Goal: Contribute content

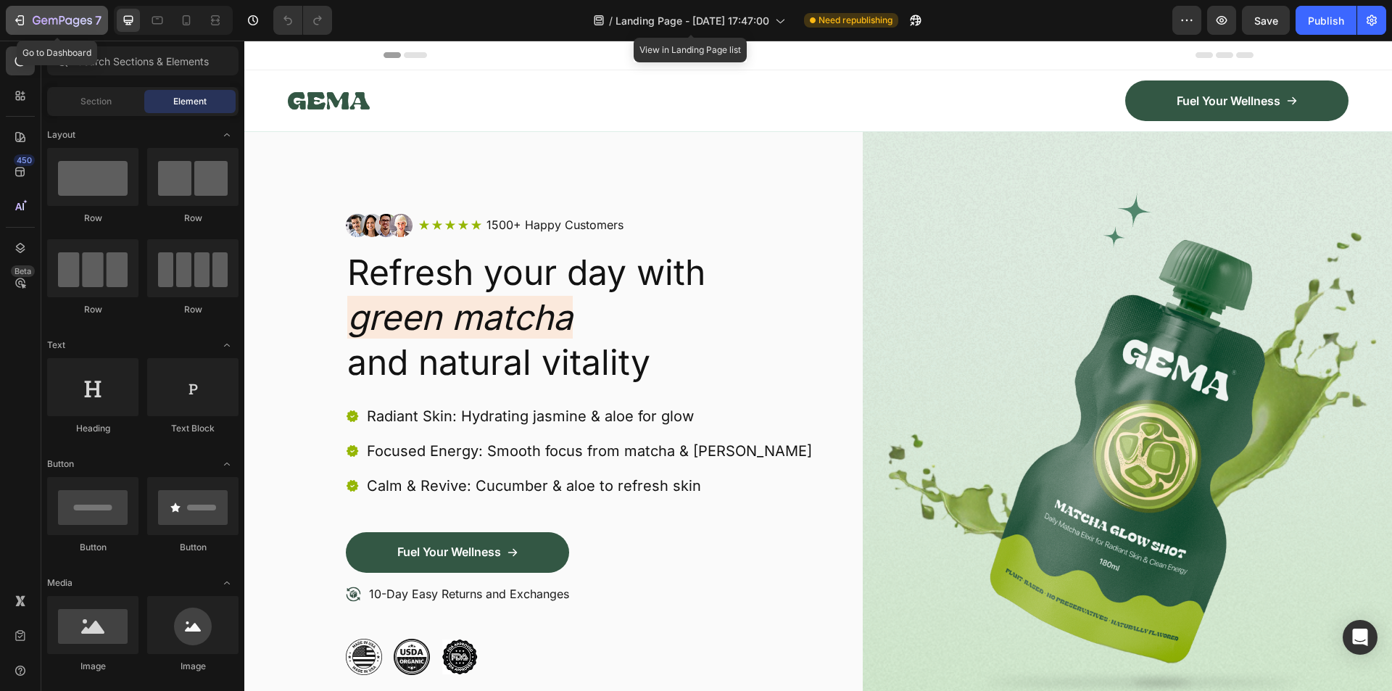
click at [16, 13] on icon "button" at bounding box center [19, 20] width 14 height 14
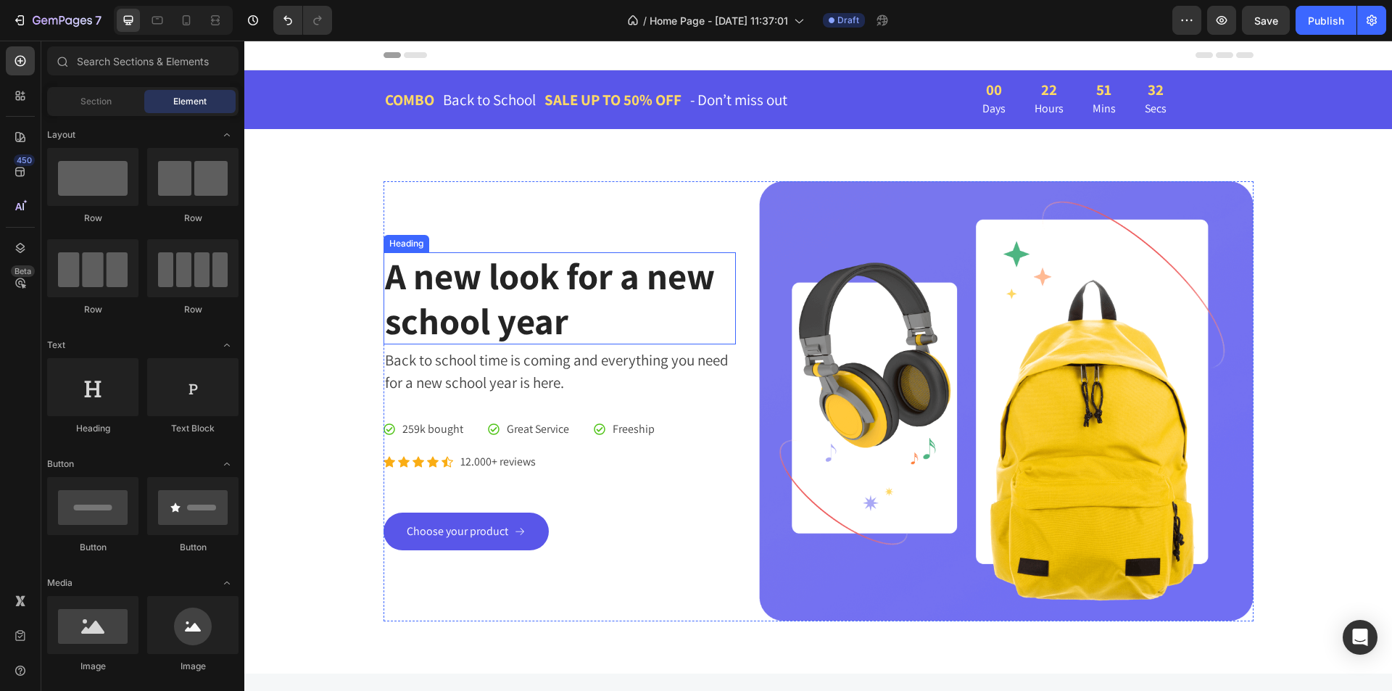
click at [467, 276] on p "A new look for a new school year" at bounding box center [560, 298] width 350 height 88
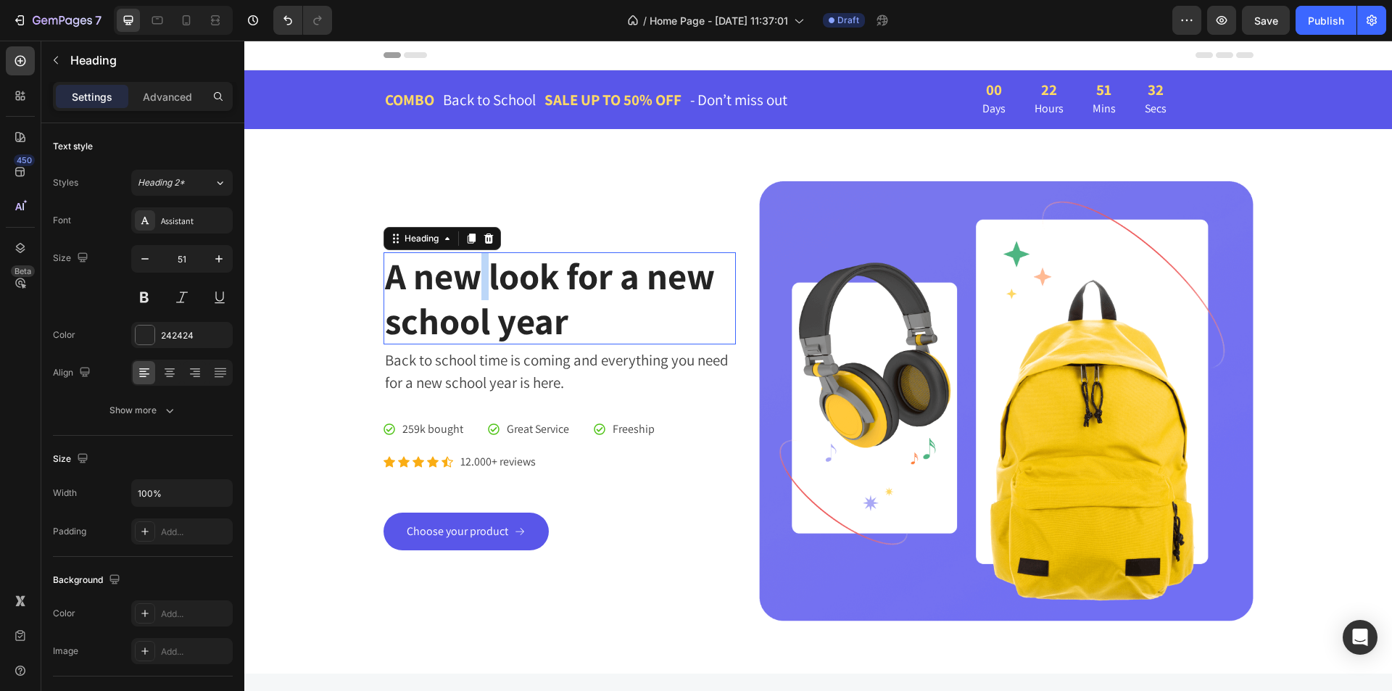
click at [467, 276] on p "A new look for a new school year" at bounding box center [560, 298] width 350 height 88
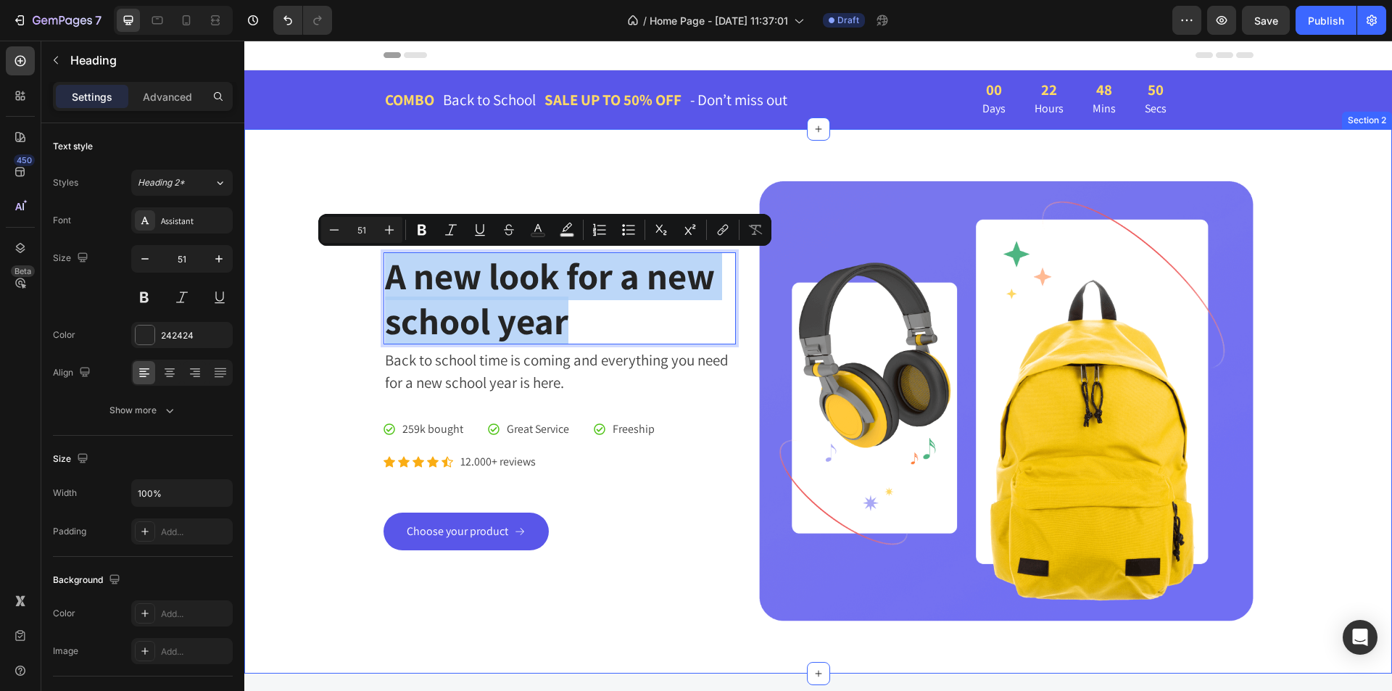
click at [1306, 275] on div "A new look for a new school year Heading 4 Back to school time is coming and ev…" at bounding box center [818, 401] width 1126 height 440
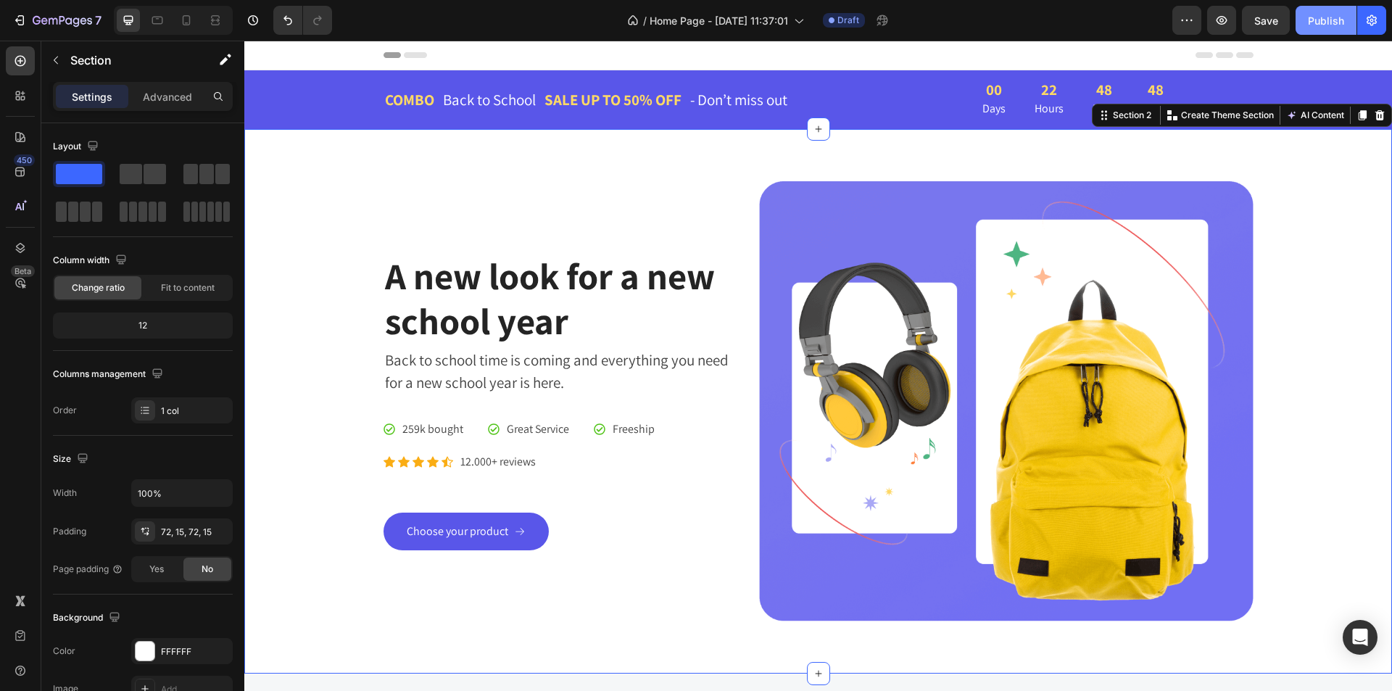
click at [1325, 21] on div "Publish" at bounding box center [1325, 20] width 36 height 15
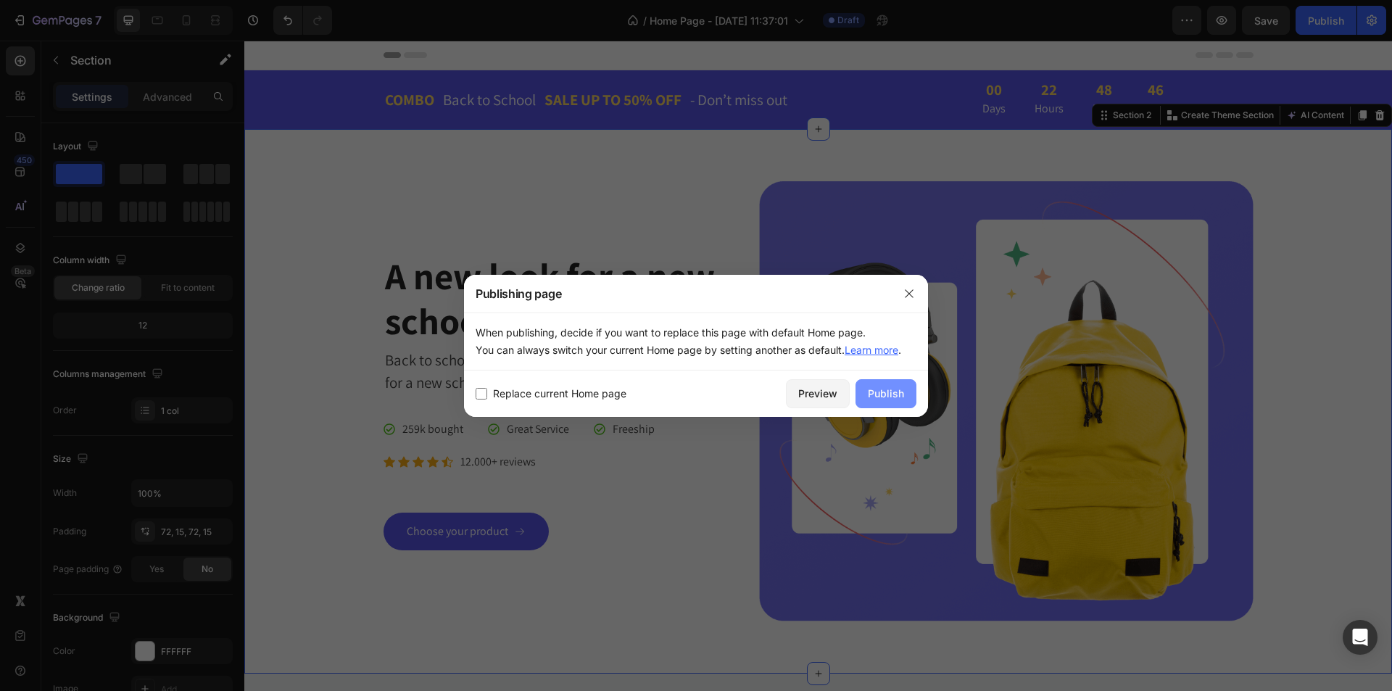
click at [886, 392] on div "Publish" at bounding box center [886, 393] width 36 height 15
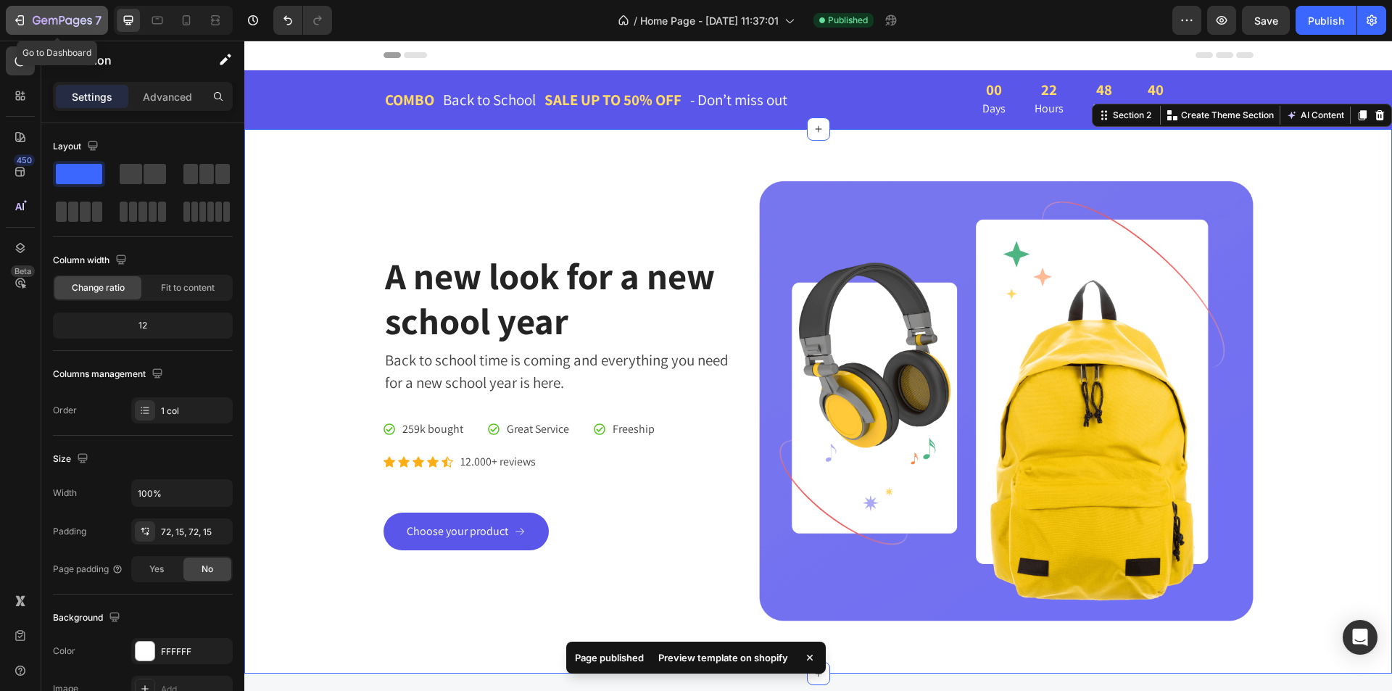
click at [14, 16] on icon "button" at bounding box center [19, 20] width 14 height 14
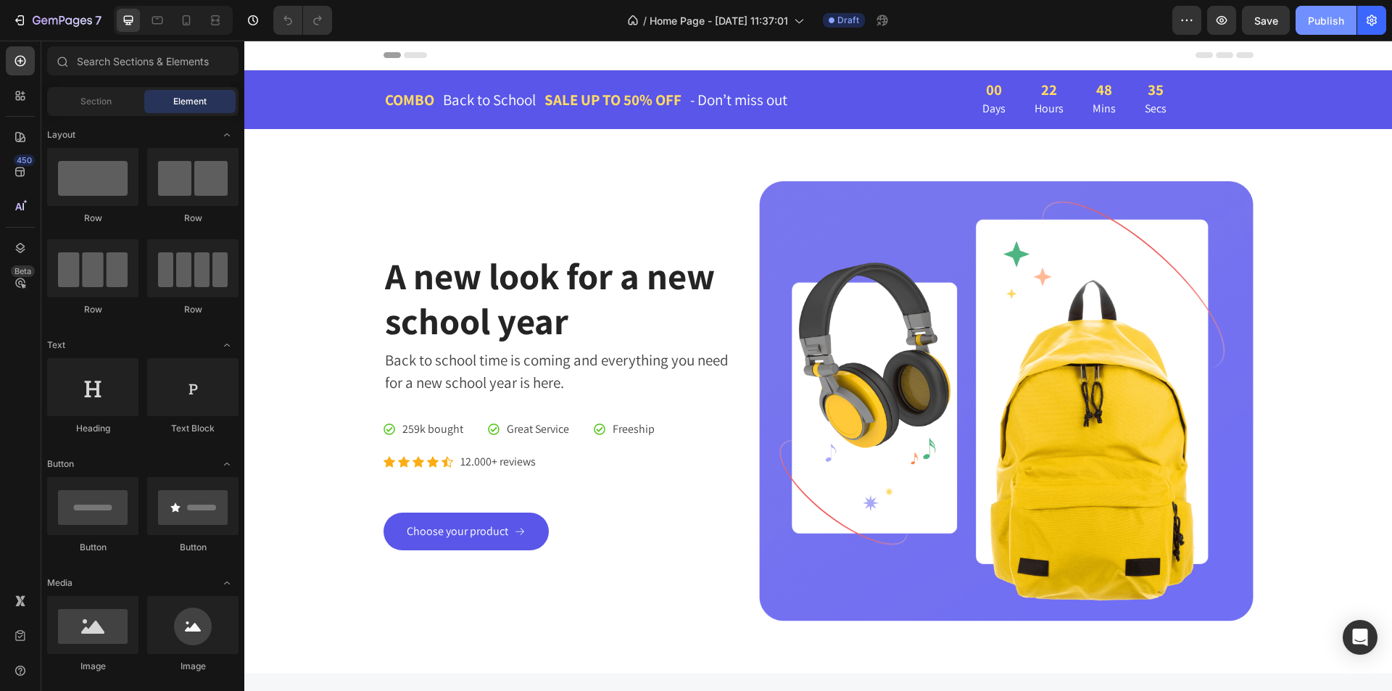
click at [1310, 22] on div "Publish" at bounding box center [1325, 20] width 36 height 15
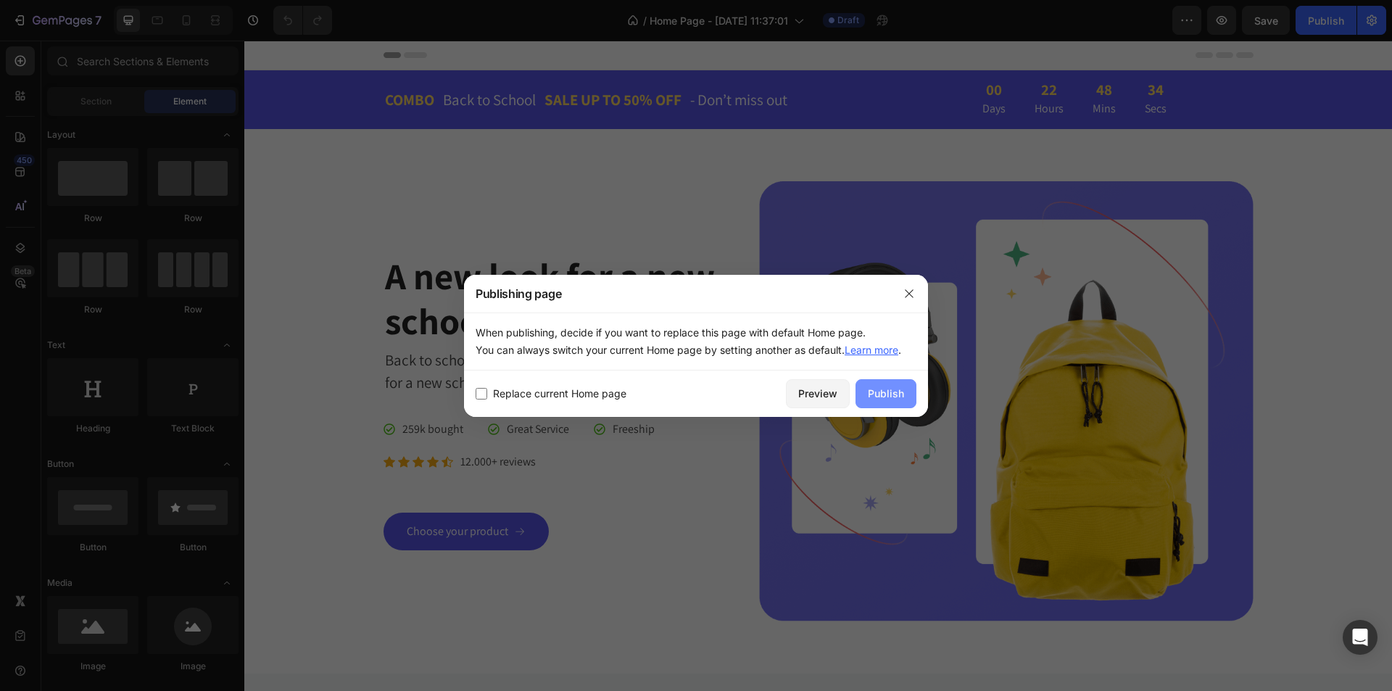
click at [892, 392] on div "Publish" at bounding box center [886, 393] width 36 height 15
